Goal: Navigation & Orientation: Find specific page/section

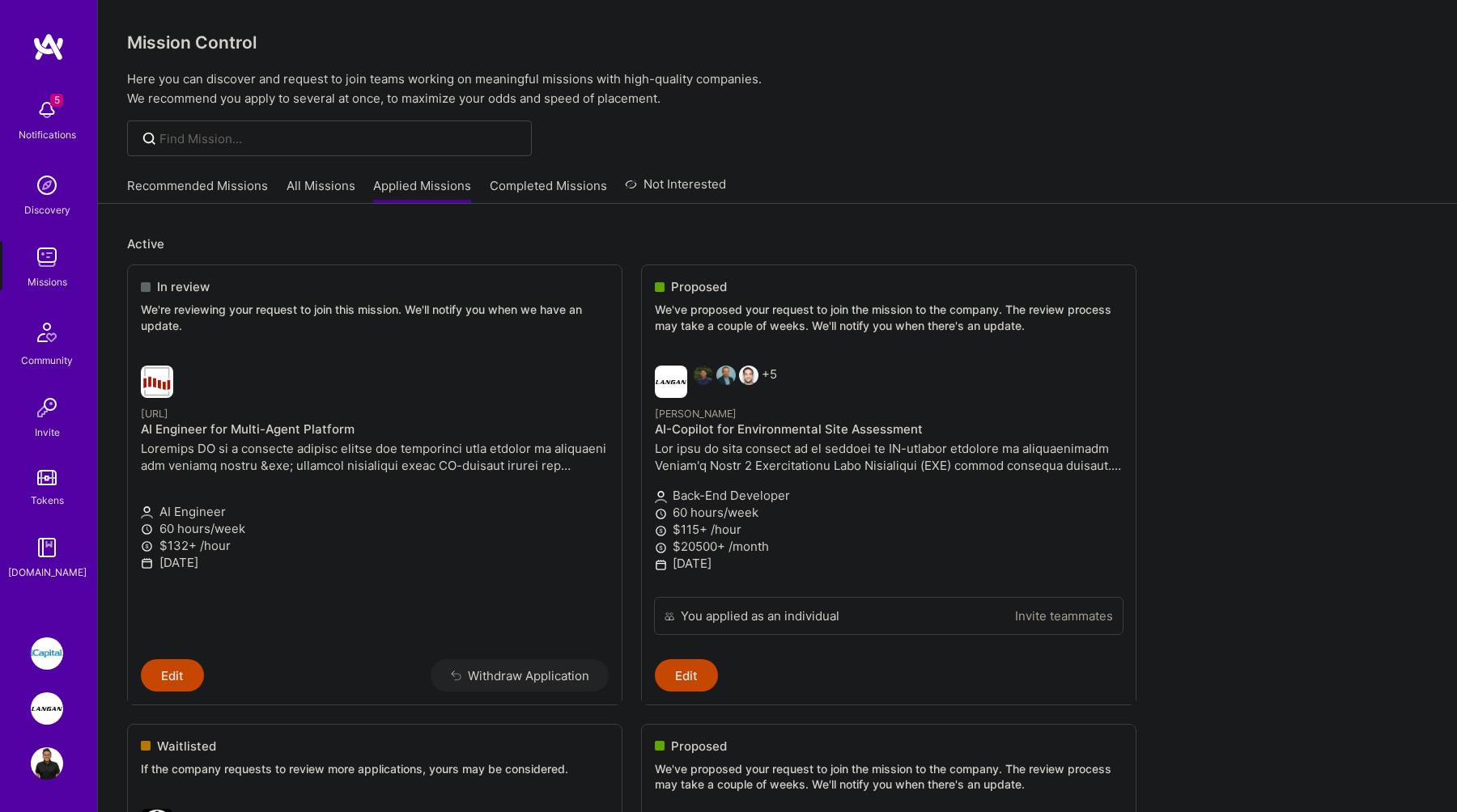
click at [37, 709] on img at bounding box center [47, 708] width 32 height 32
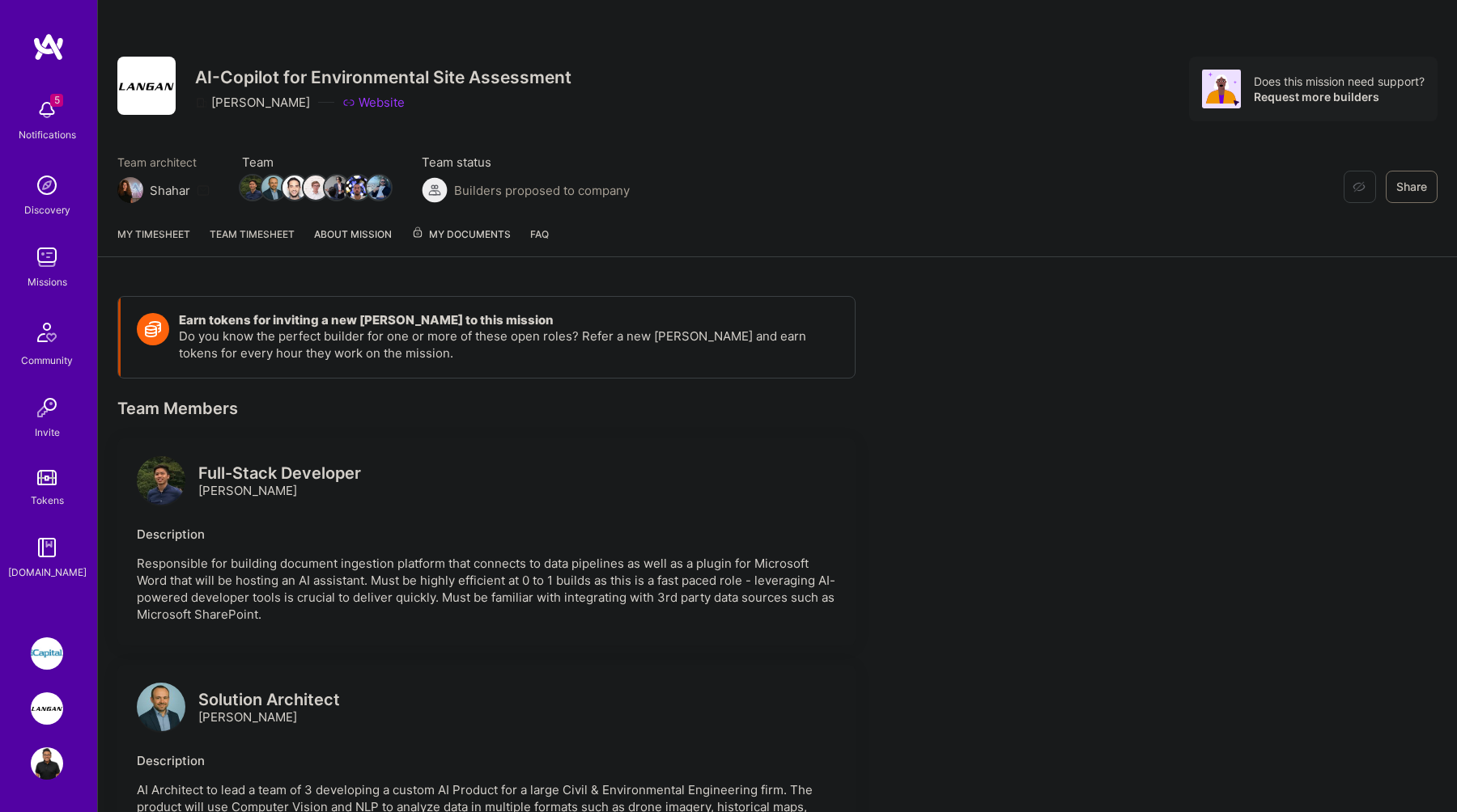
click at [462, 226] on span "My Documents" at bounding box center [461, 235] width 100 height 18
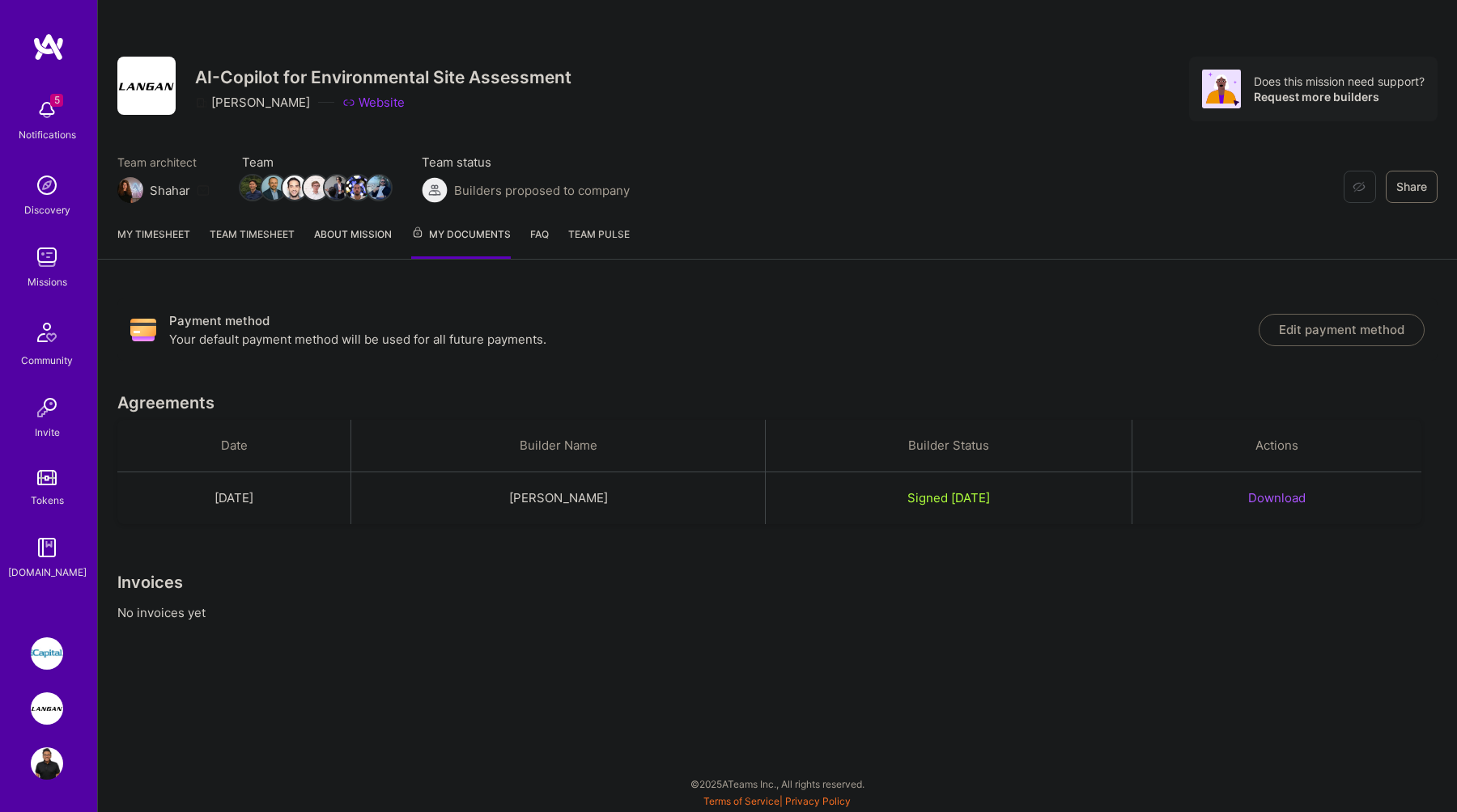
click at [535, 234] on link "FAQ" at bounding box center [539, 242] width 19 height 33
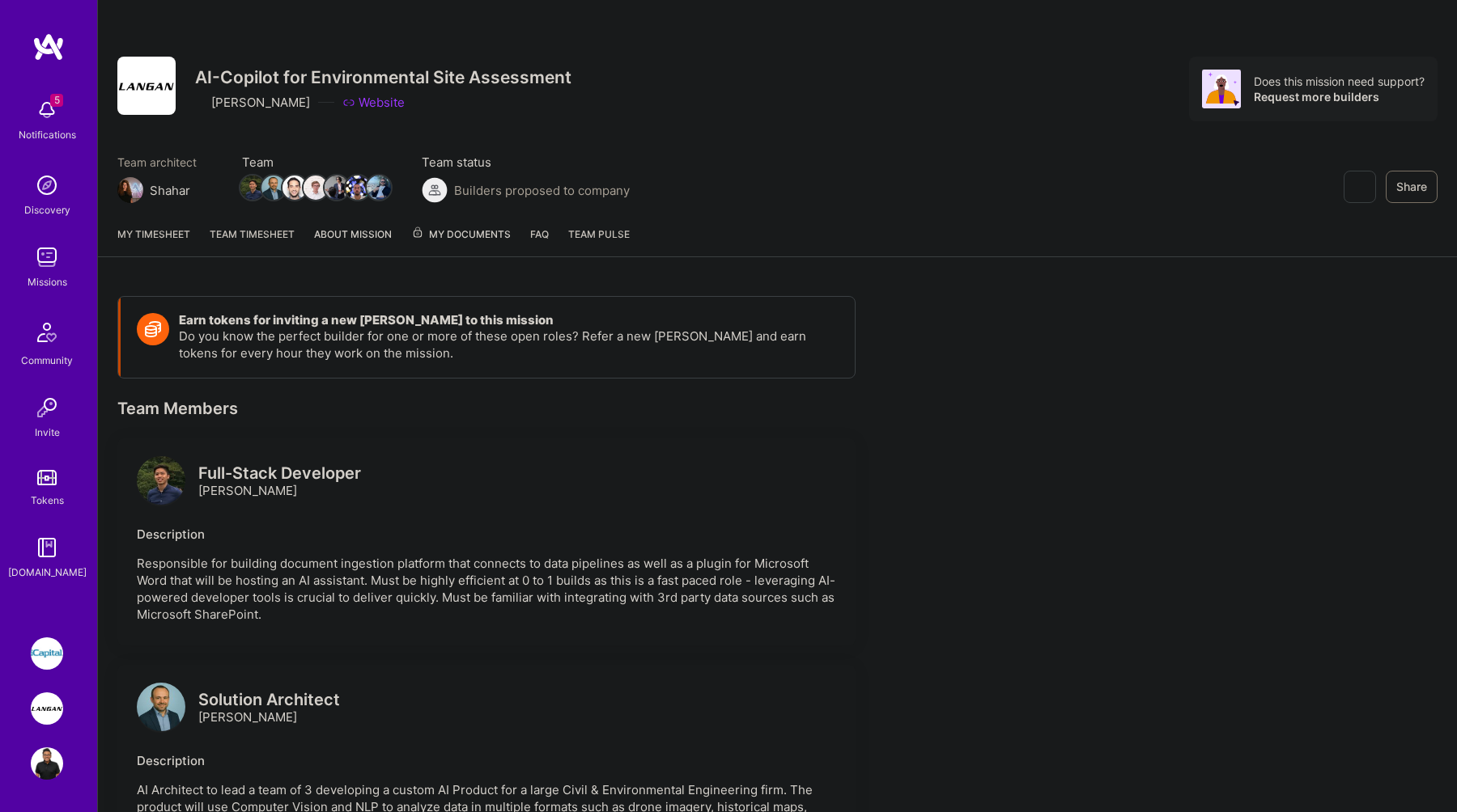
click at [534, 229] on link "FAQ" at bounding box center [539, 241] width 19 height 31
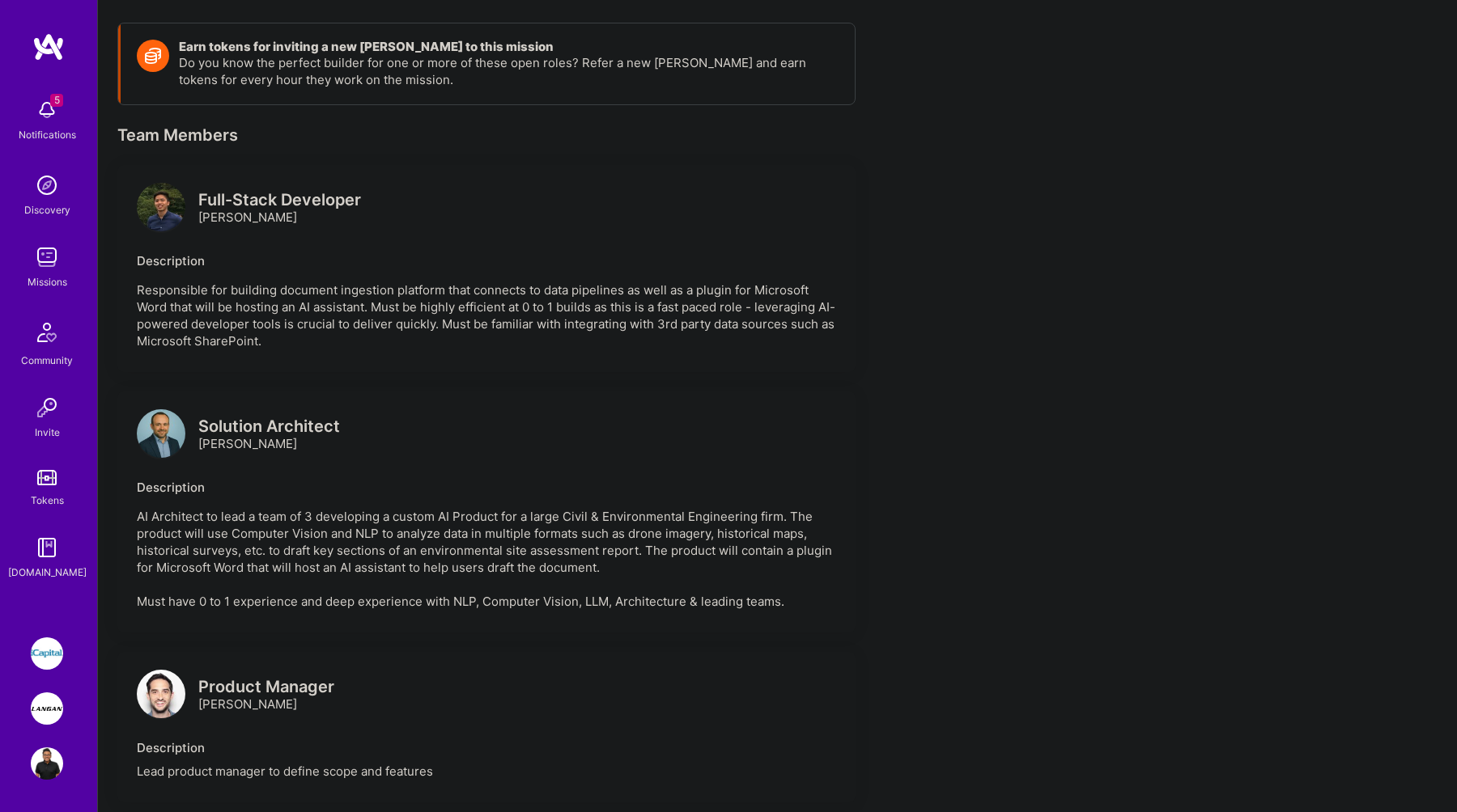
scroll to position [98, 0]
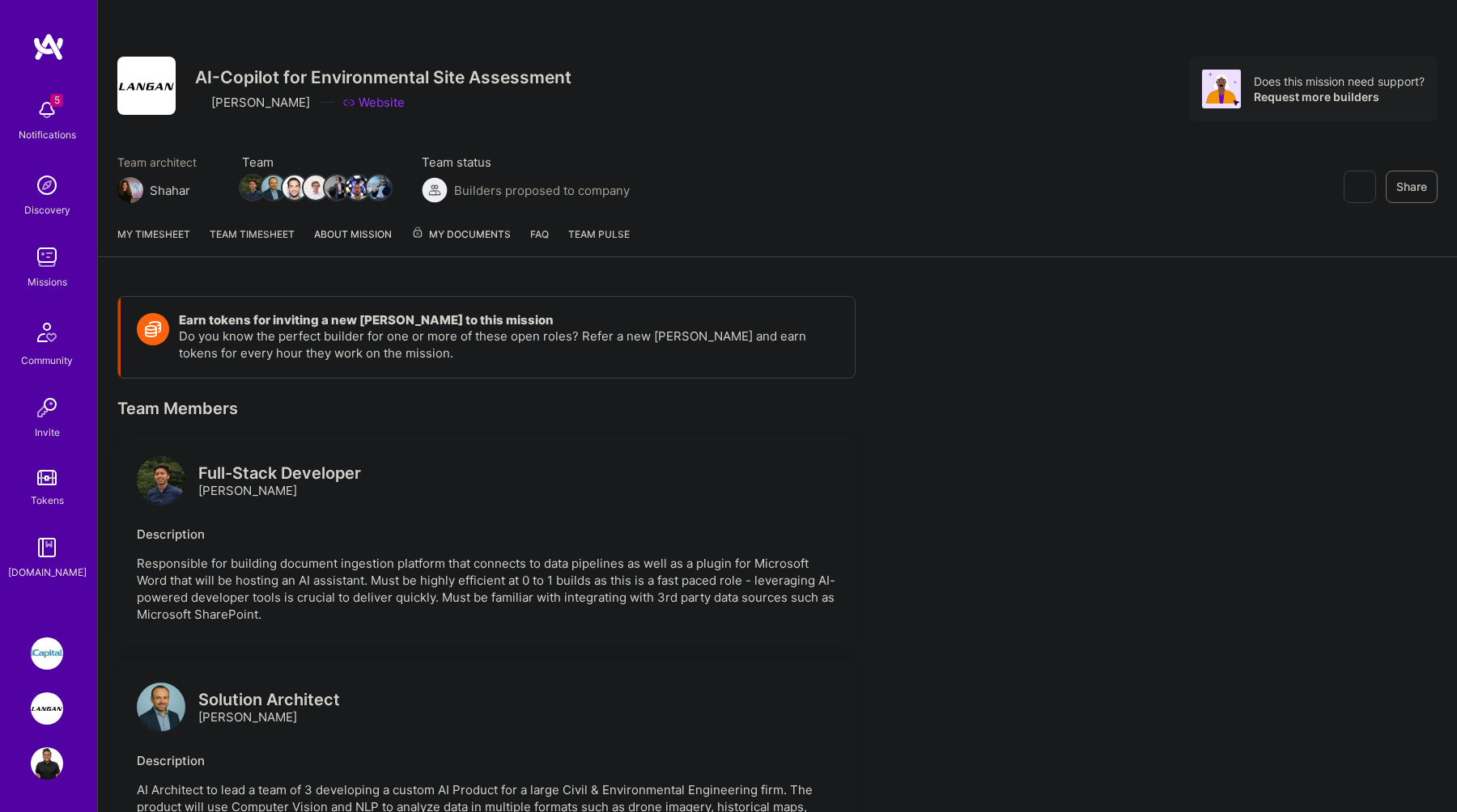
scroll to position [98, 0]
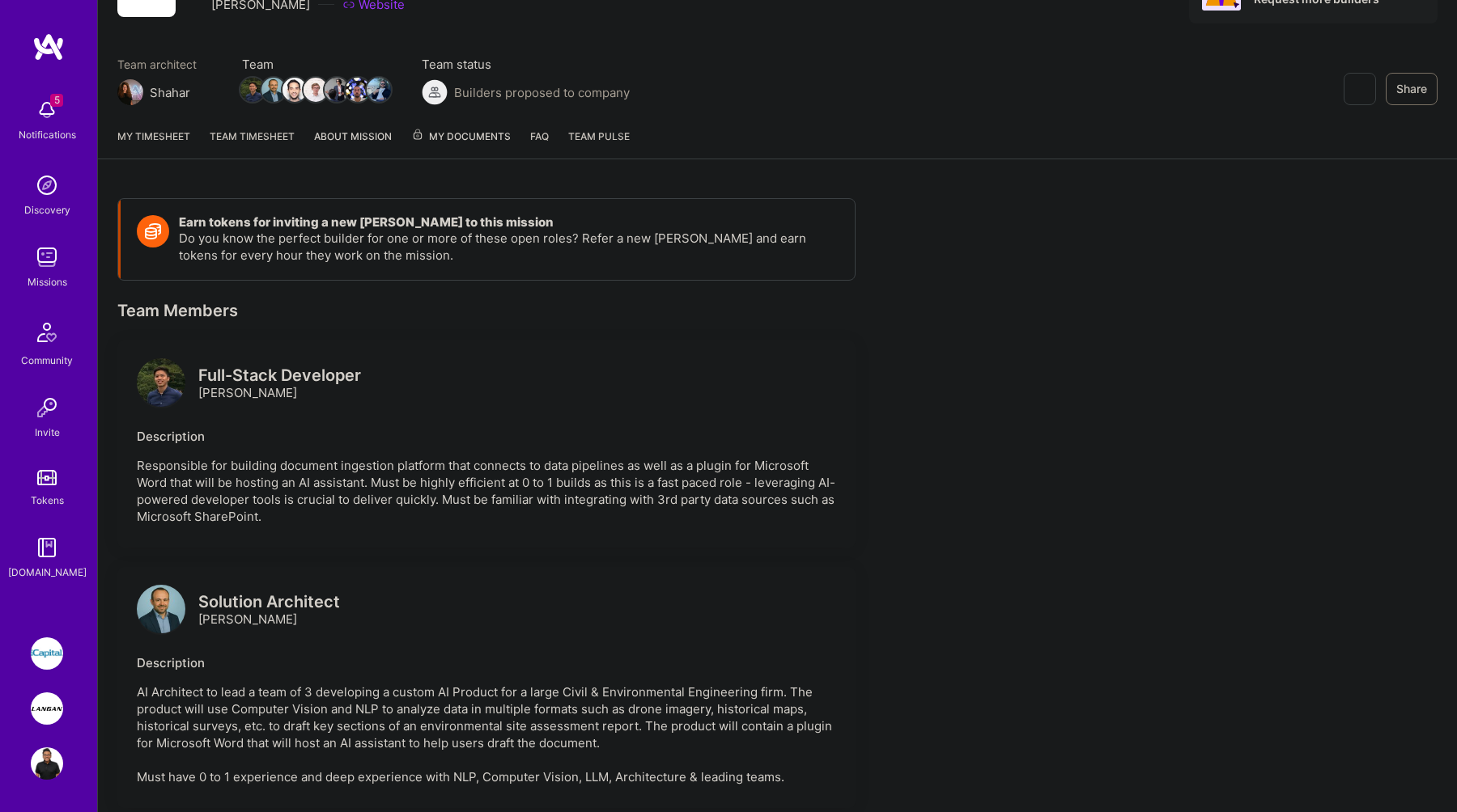
click at [176, 140] on link "My timesheet" at bounding box center [153, 143] width 73 height 31
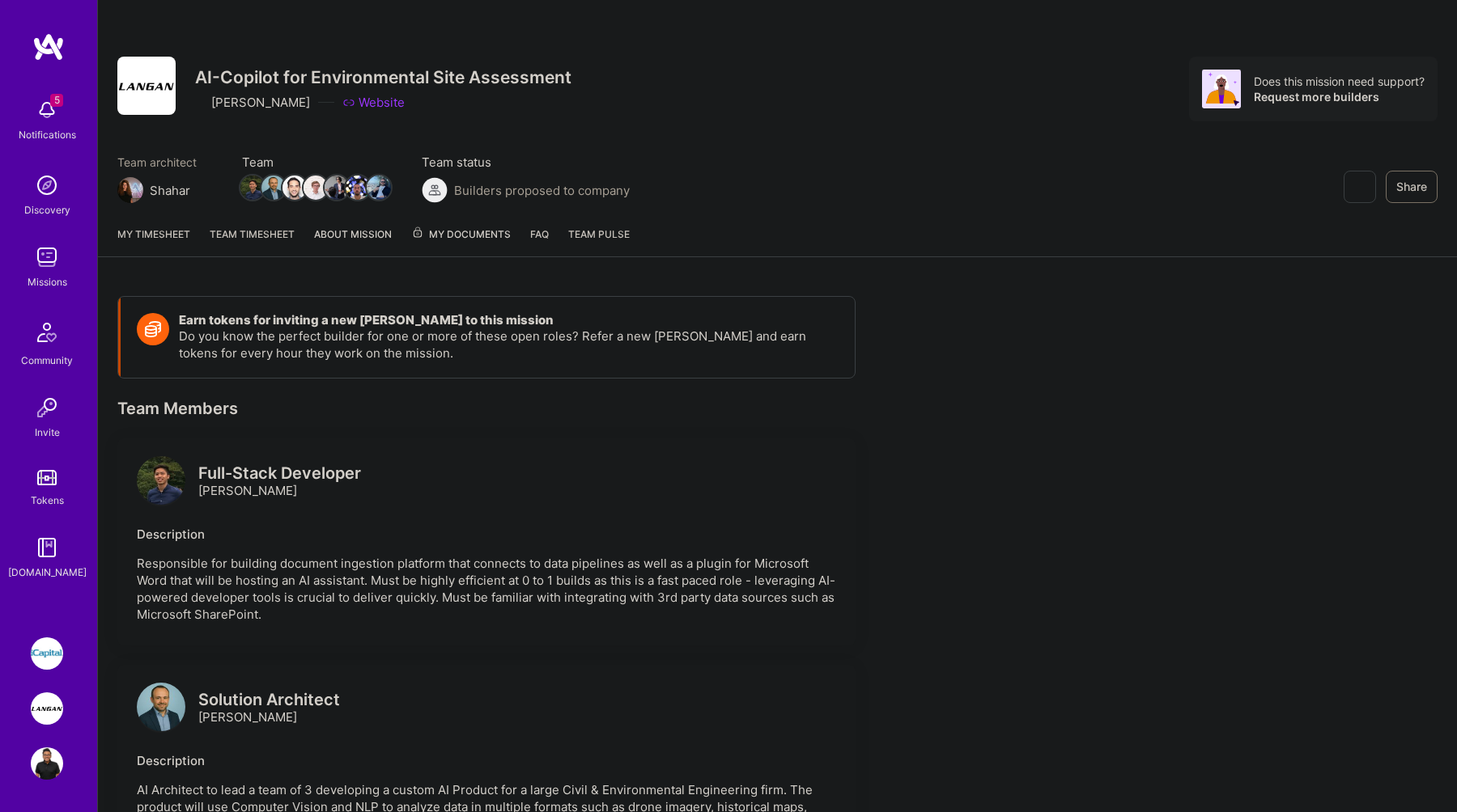
click at [371, 244] on link "About Mission" at bounding box center [353, 241] width 77 height 31
click at [453, 237] on span "My Documents" at bounding box center [461, 235] width 100 height 18
